Goal: Find contact information: Find contact information

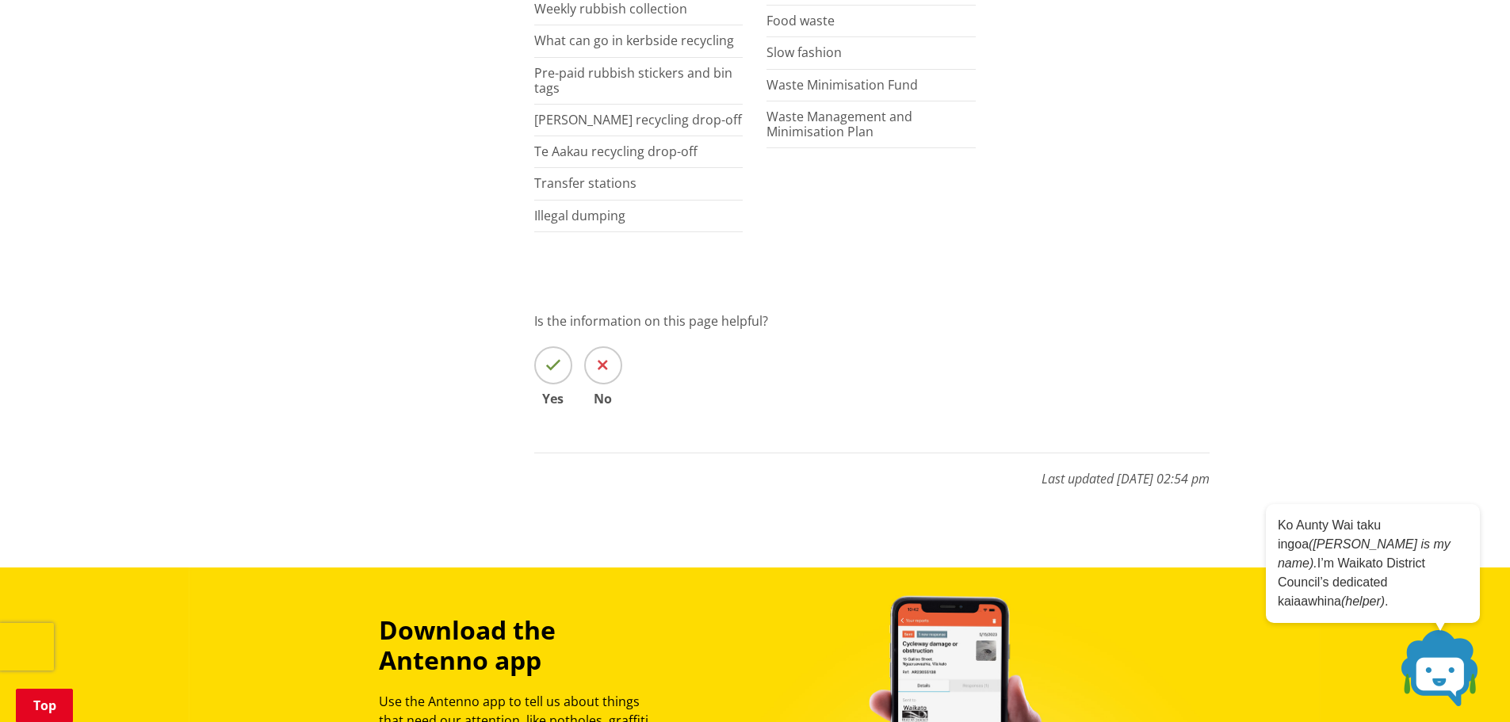
scroll to position [575, 0]
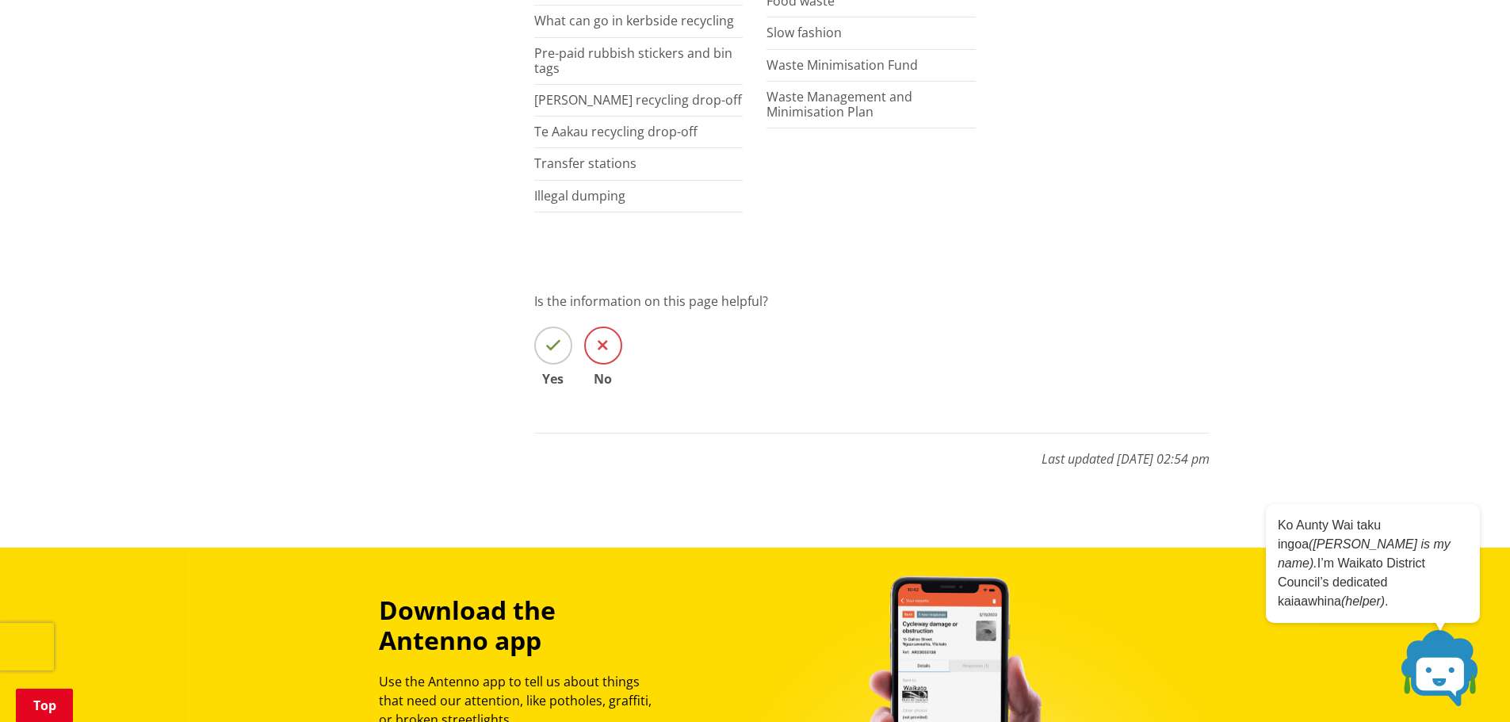
click at [601, 346] on icon at bounding box center [602, 346] width 10 height 16
click at [0, 0] on input "No" at bounding box center [0, 0] width 0 height 0
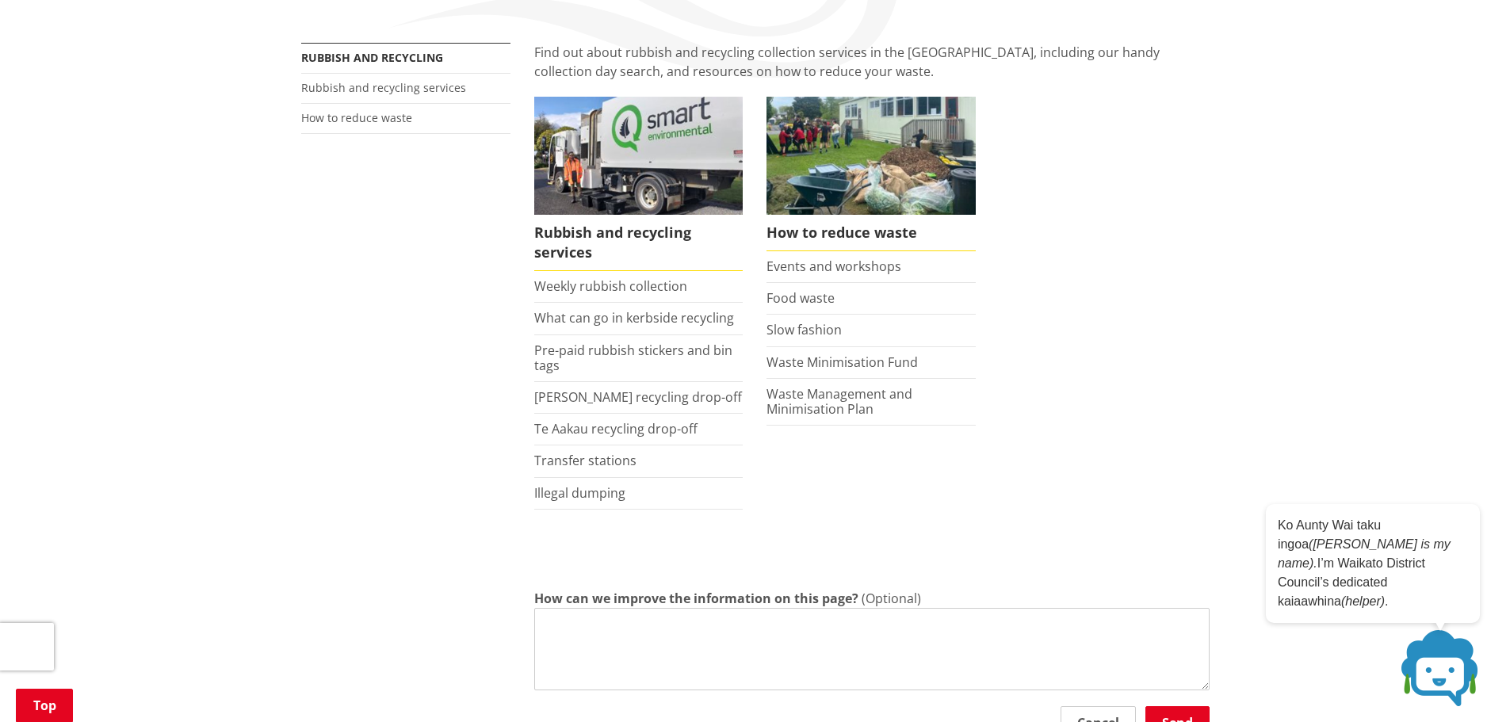
scroll to position [0, 0]
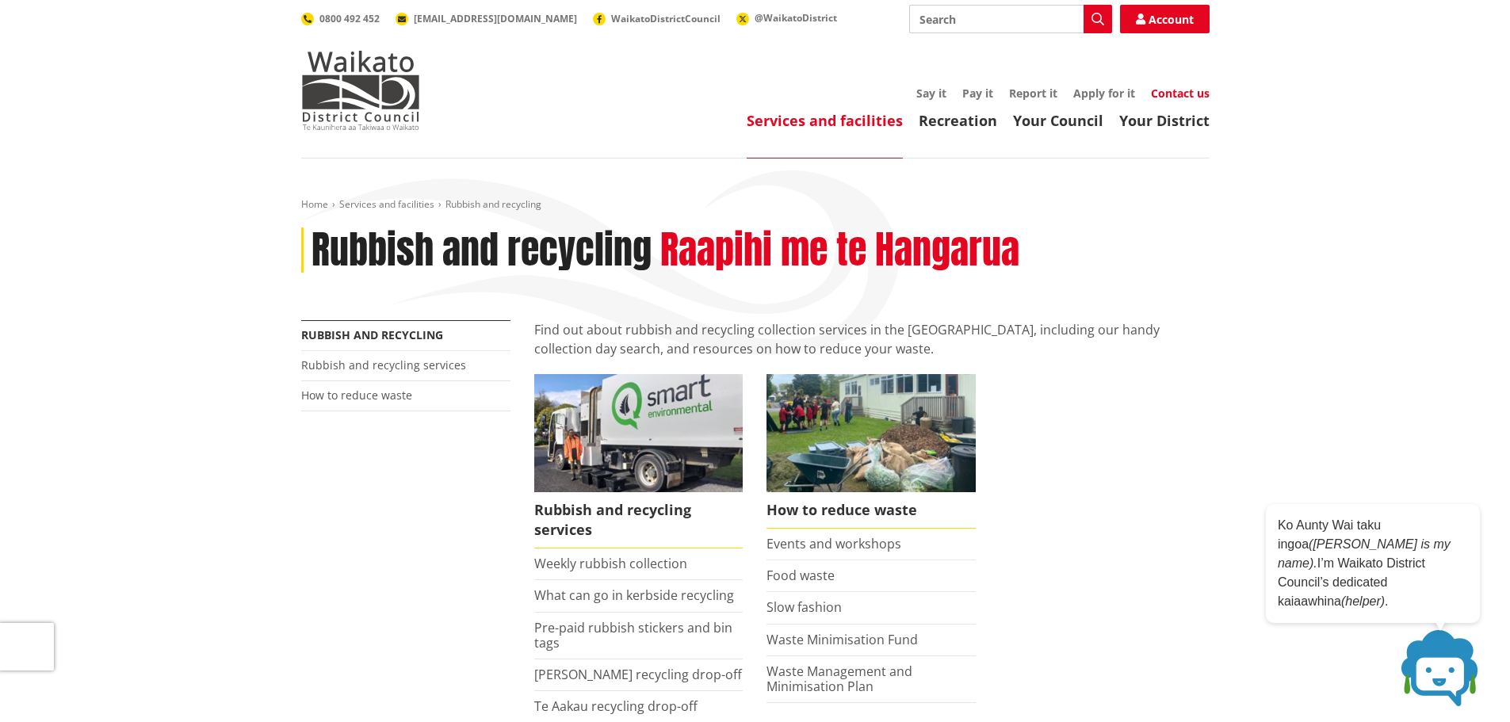
click at [1189, 94] on link "Contact us" at bounding box center [1180, 93] width 59 height 15
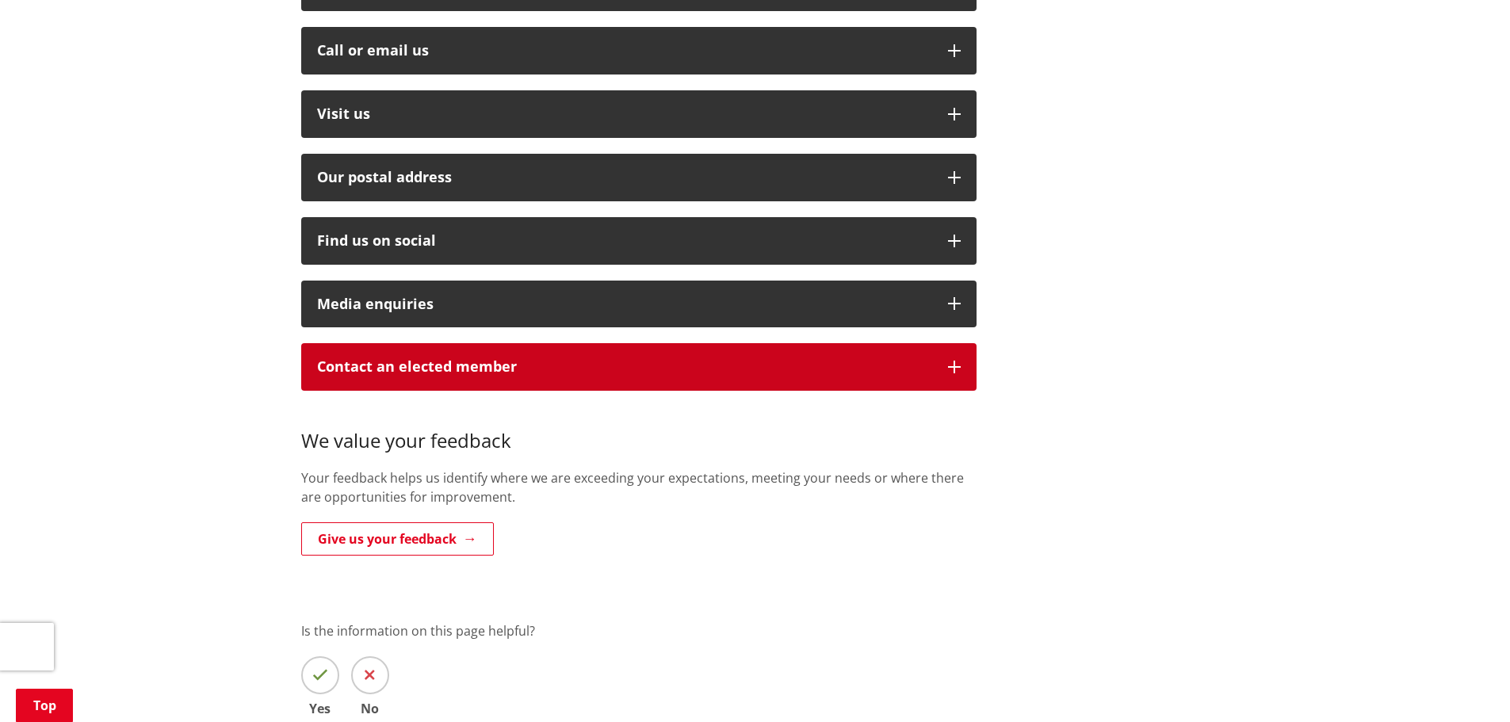
scroll to position [535, 0]
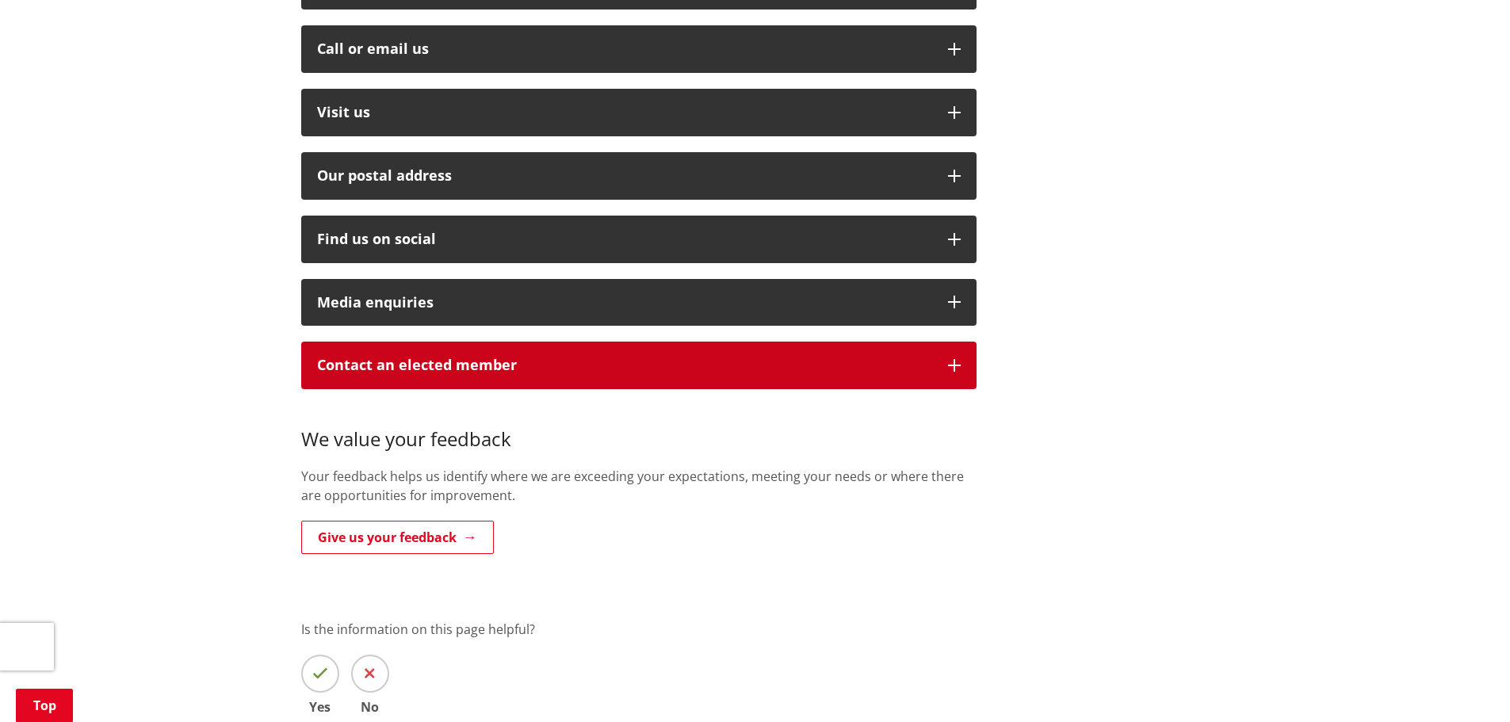
click at [841, 357] on p "Contact an elected member" at bounding box center [624, 365] width 615 height 16
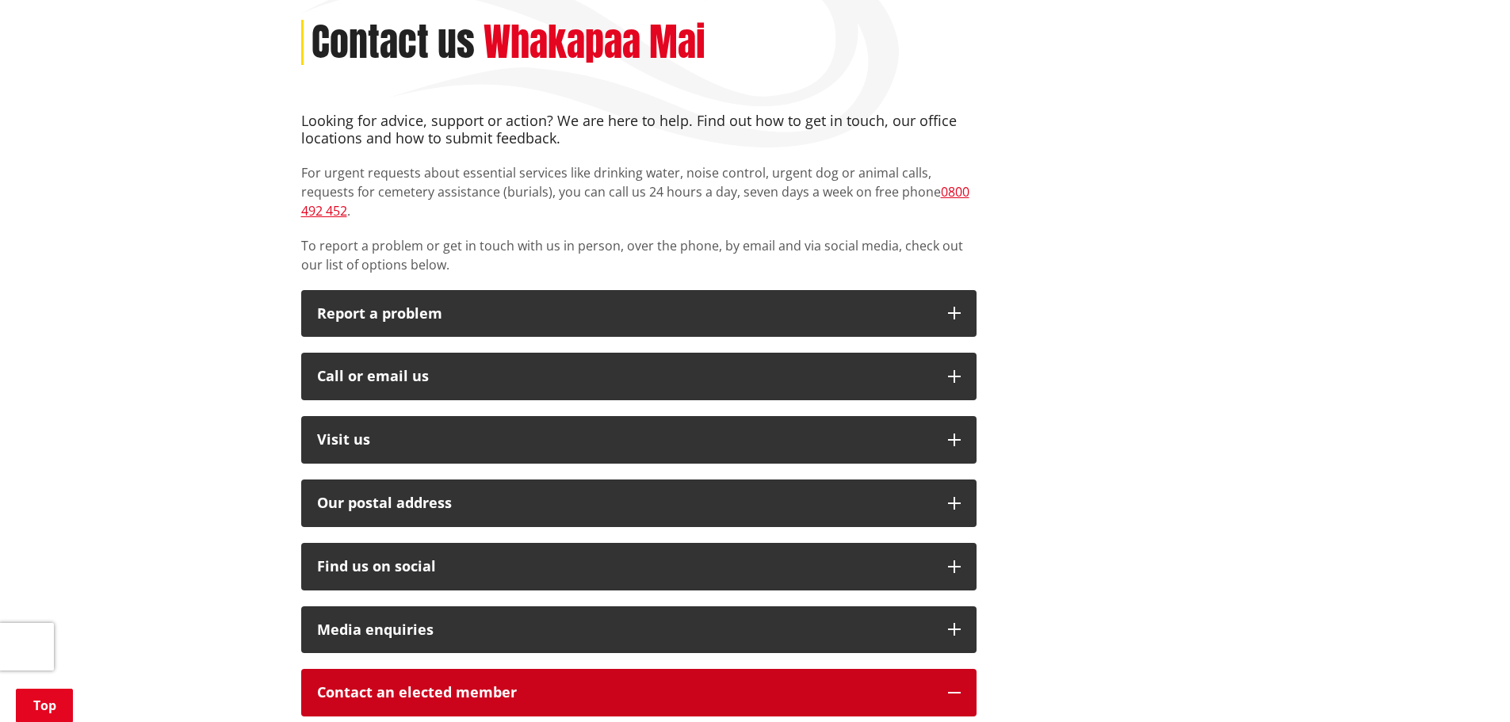
scroll to position [218, 0]
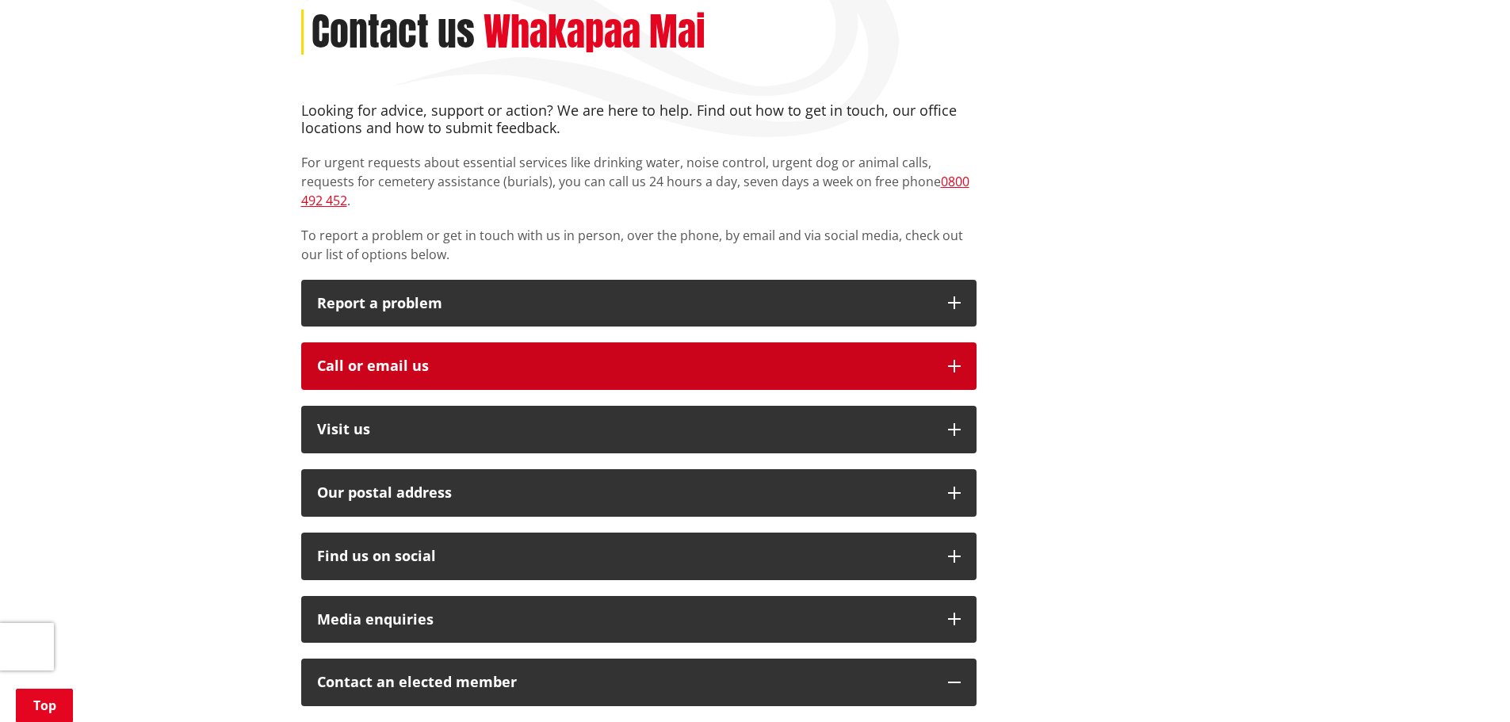
click at [446, 358] on div "Call or email us" at bounding box center [624, 366] width 615 height 16
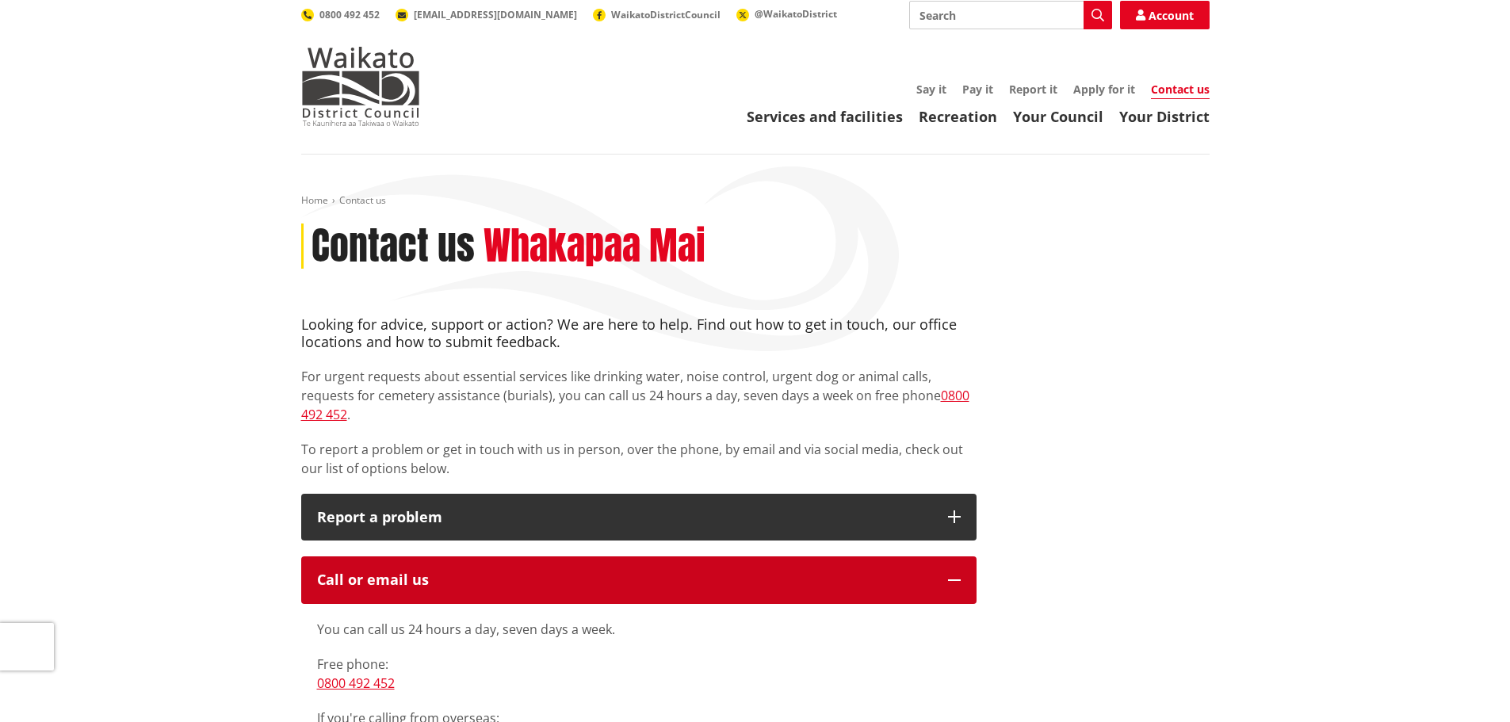
scroll to position [0, 0]
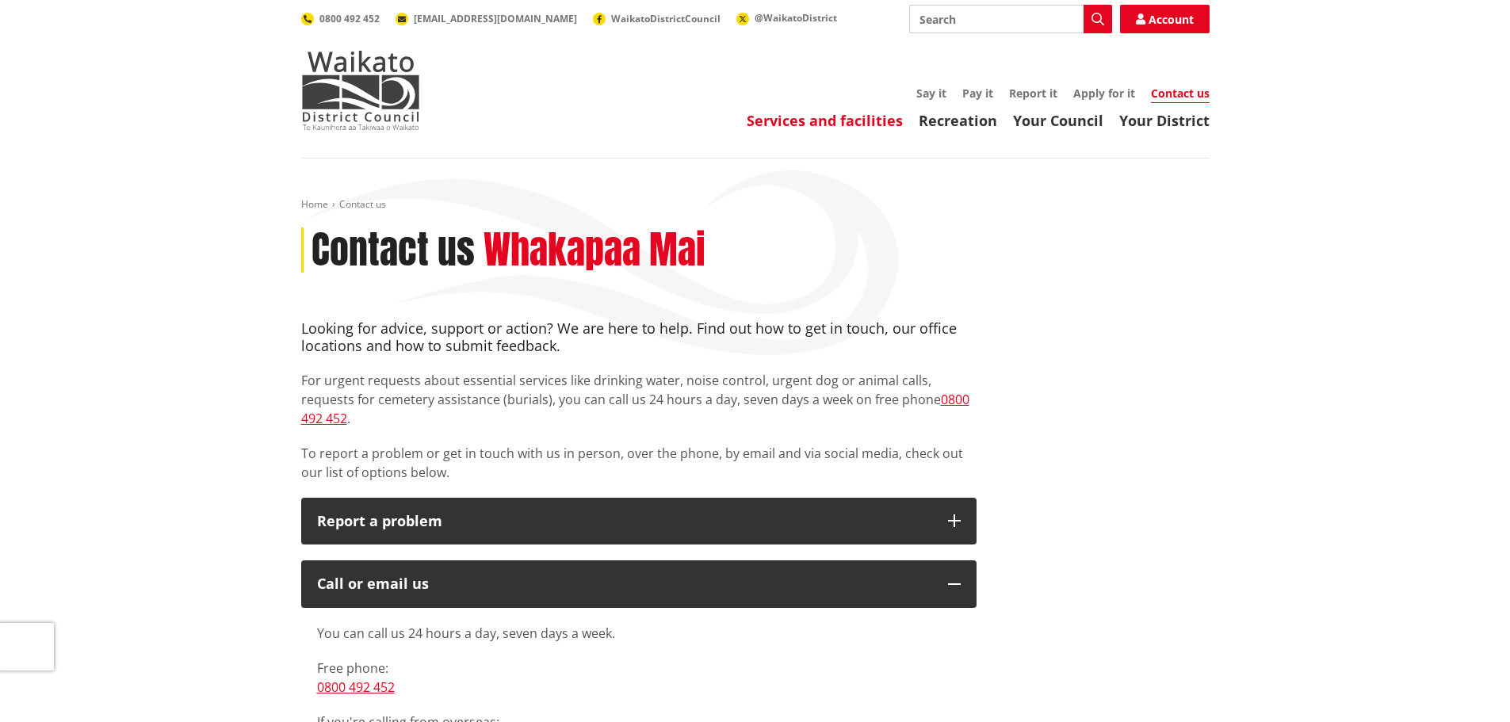
click at [849, 124] on link "Services and facilities" at bounding box center [824, 120] width 156 height 19
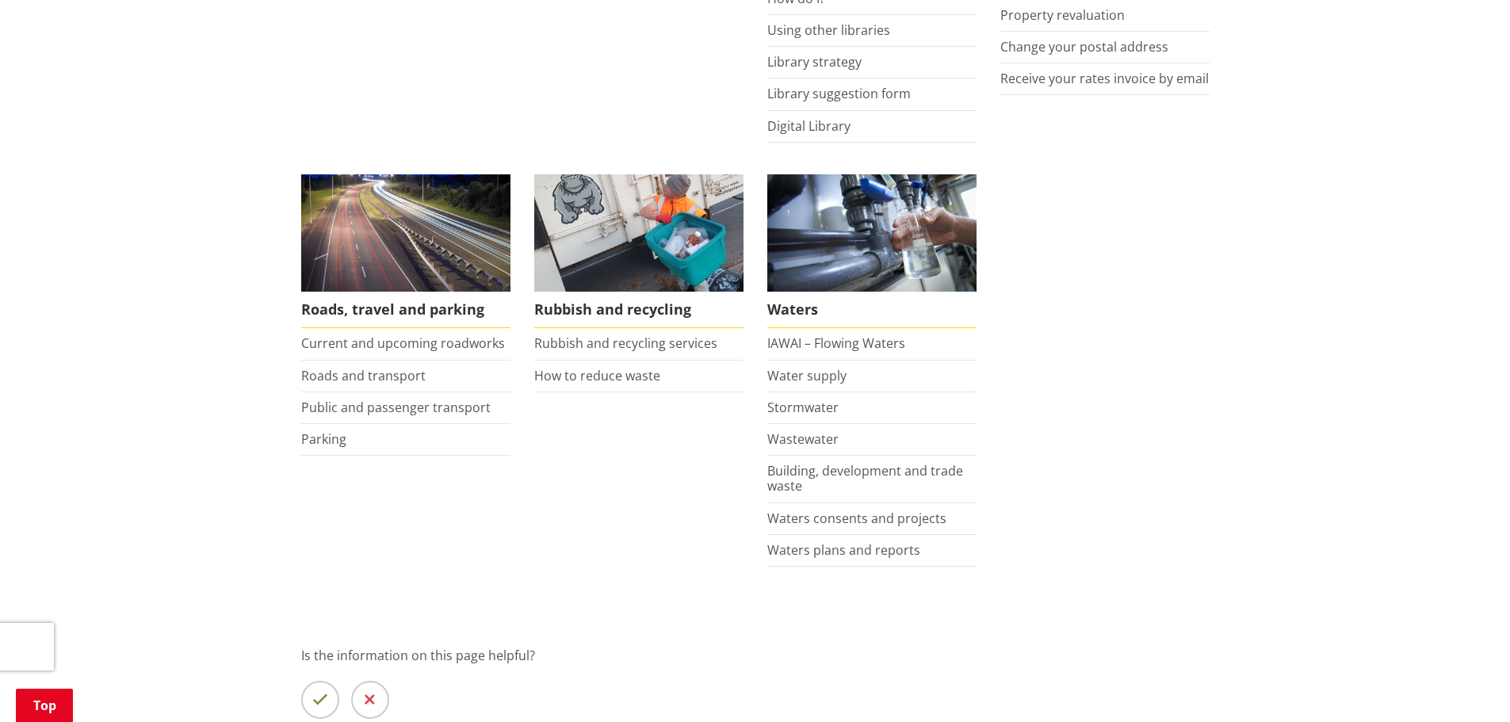
scroll to position [1050, 0]
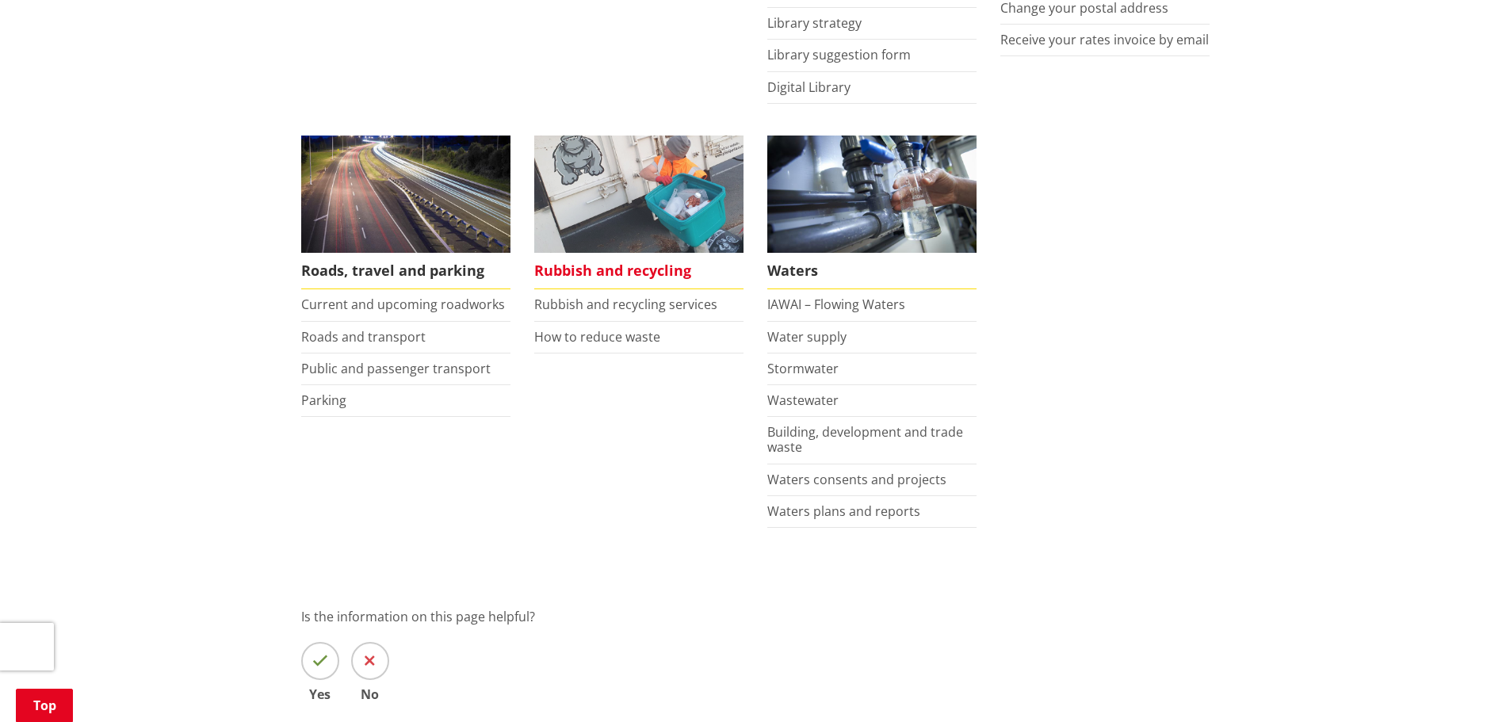
click at [615, 273] on span "Rubbish and recycling" at bounding box center [638, 271] width 209 height 36
